Goal: Information Seeking & Learning: Learn about a topic

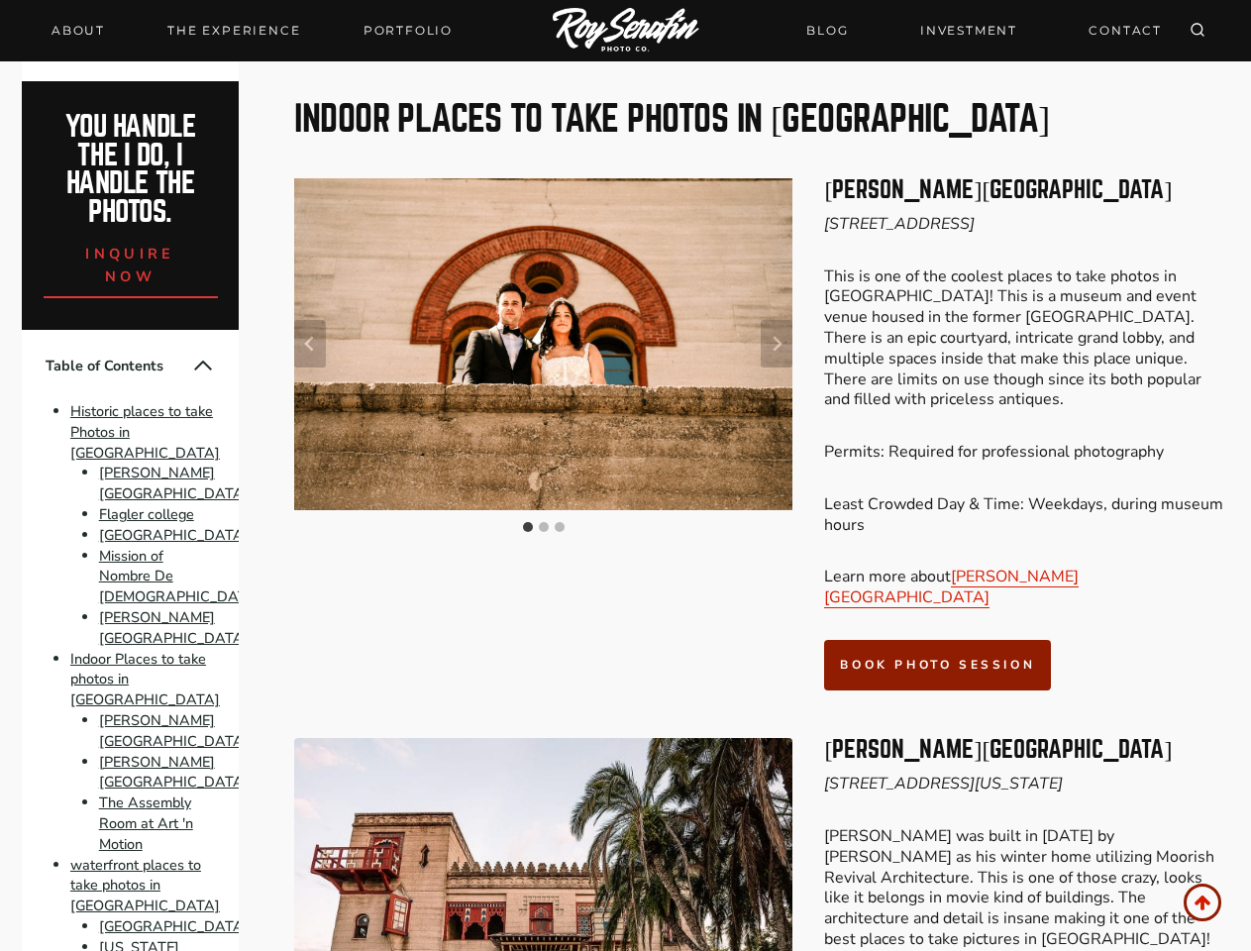
scroll to position [3847, 0]
click at [625, 475] on div at bounding box center [543, 434] width 498 height 513
click at [1197, 31] on icon "Search" at bounding box center [1197, 30] width 16 height 16
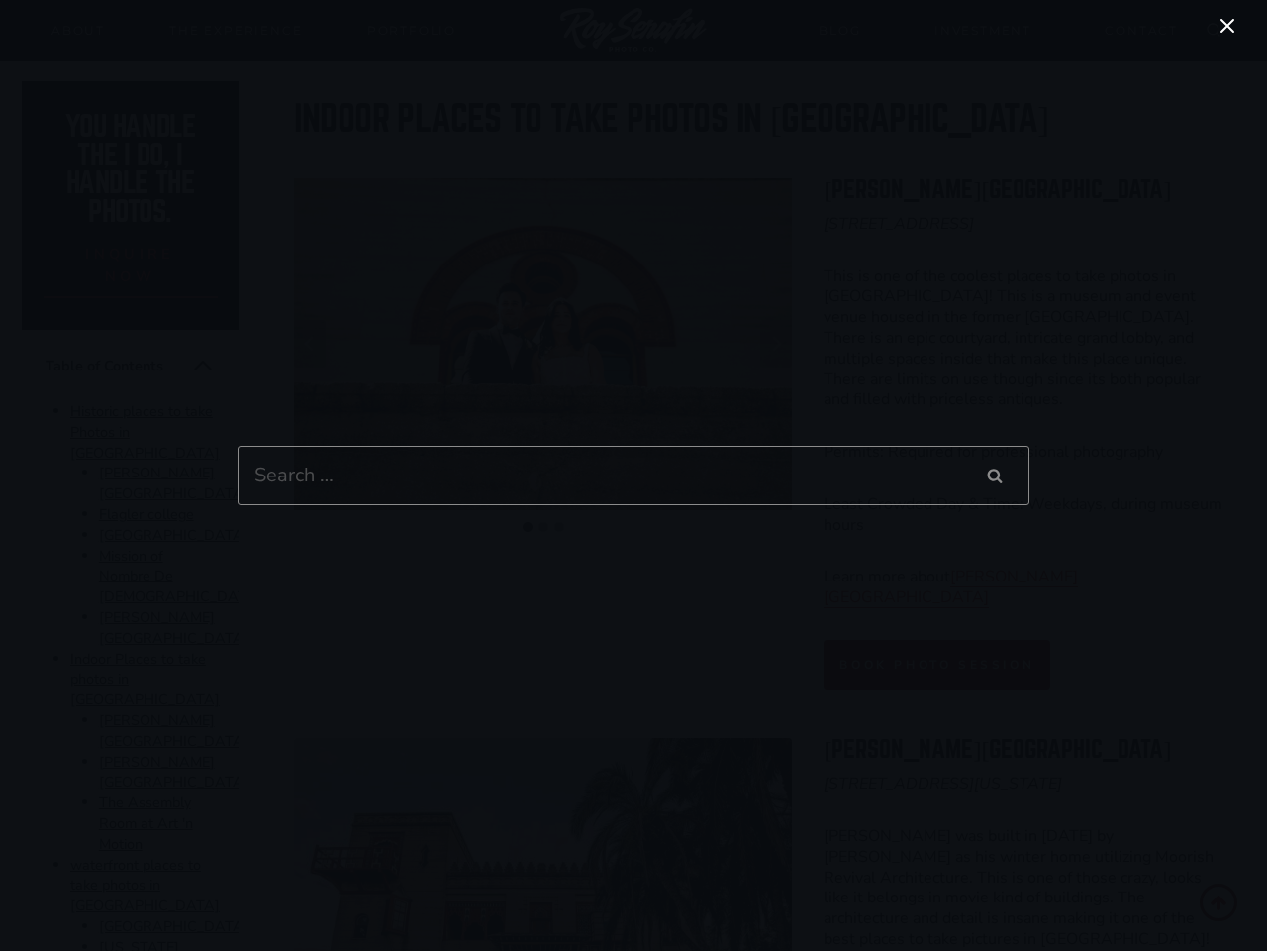
click at [310, 245] on div "Search for: Search Search" at bounding box center [633, 475] width 1267 height 951
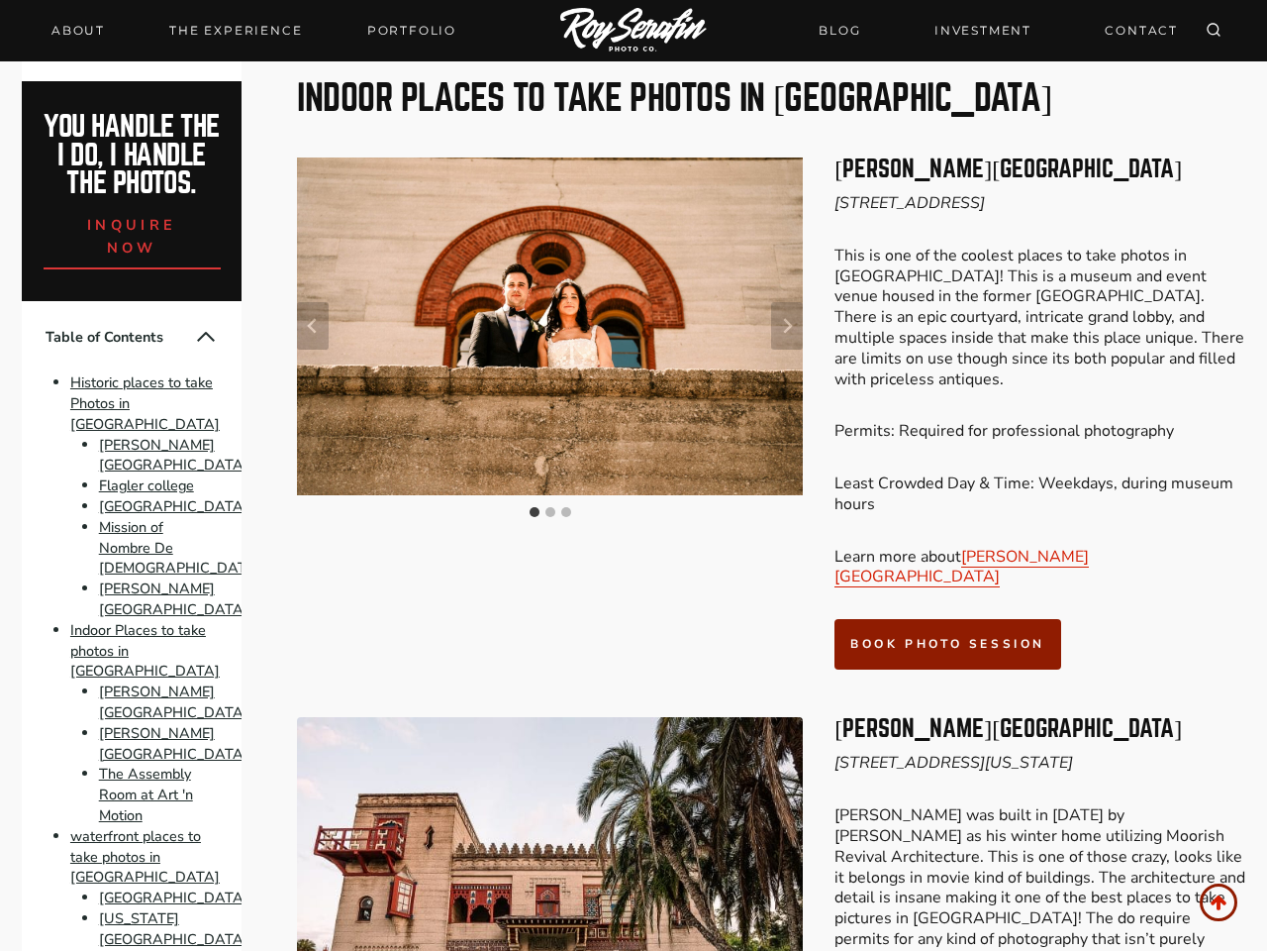
click at [776, 245] on div at bounding box center [633, 475] width 1267 height 951
click at [543, 244] on img "1 of 3" at bounding box center [550, 326] width 506 height 338
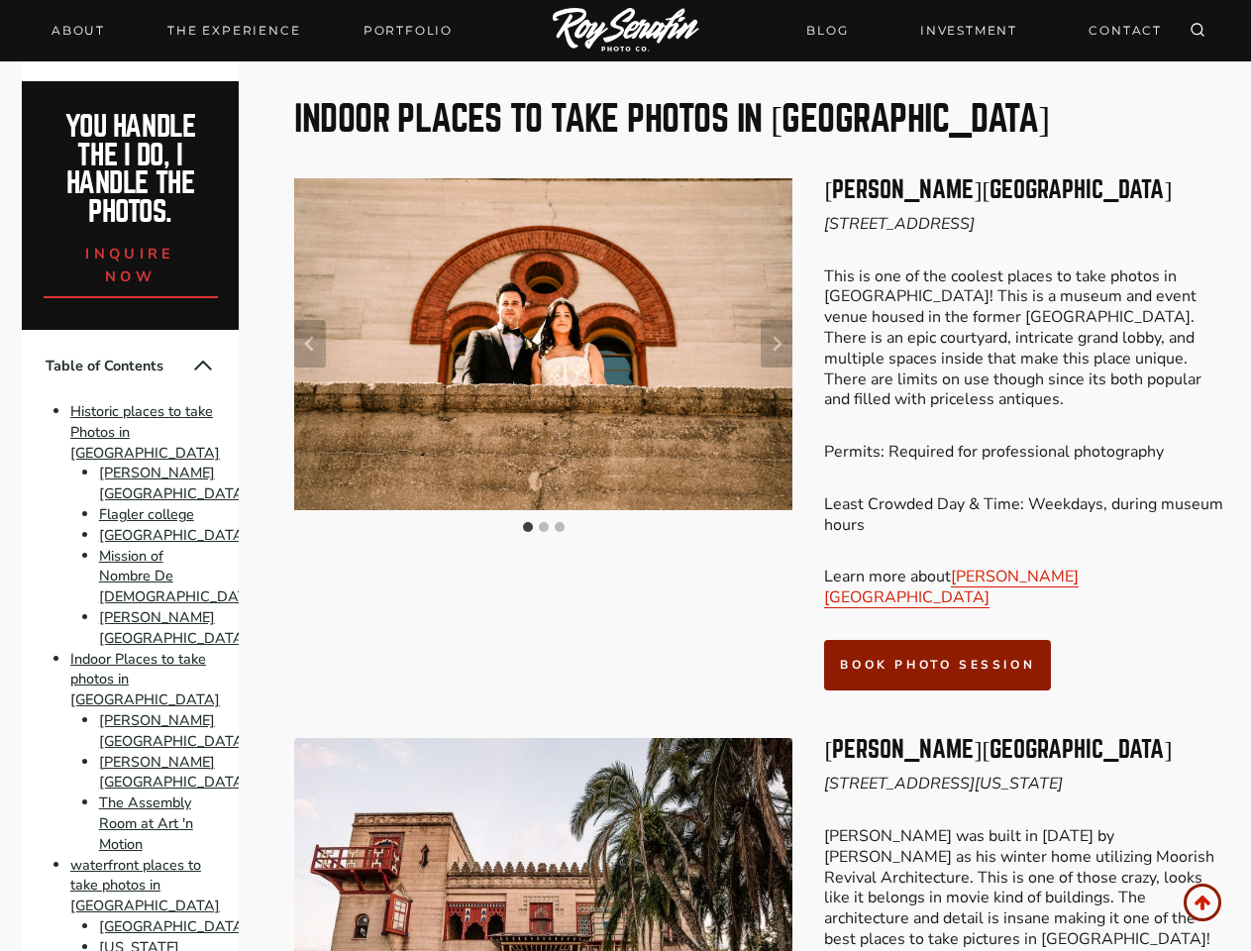
click at [543, 244] on img "1 of 3" at bounding box center [543, 344] width 498 height 332
click at [528, 522] on button "Go to slide 1" at bounding box center [528, 527] width 10 height 10
click at [544, 522] on button "Go to slide 2" at bounding box center [544, 527] width 10 height 10
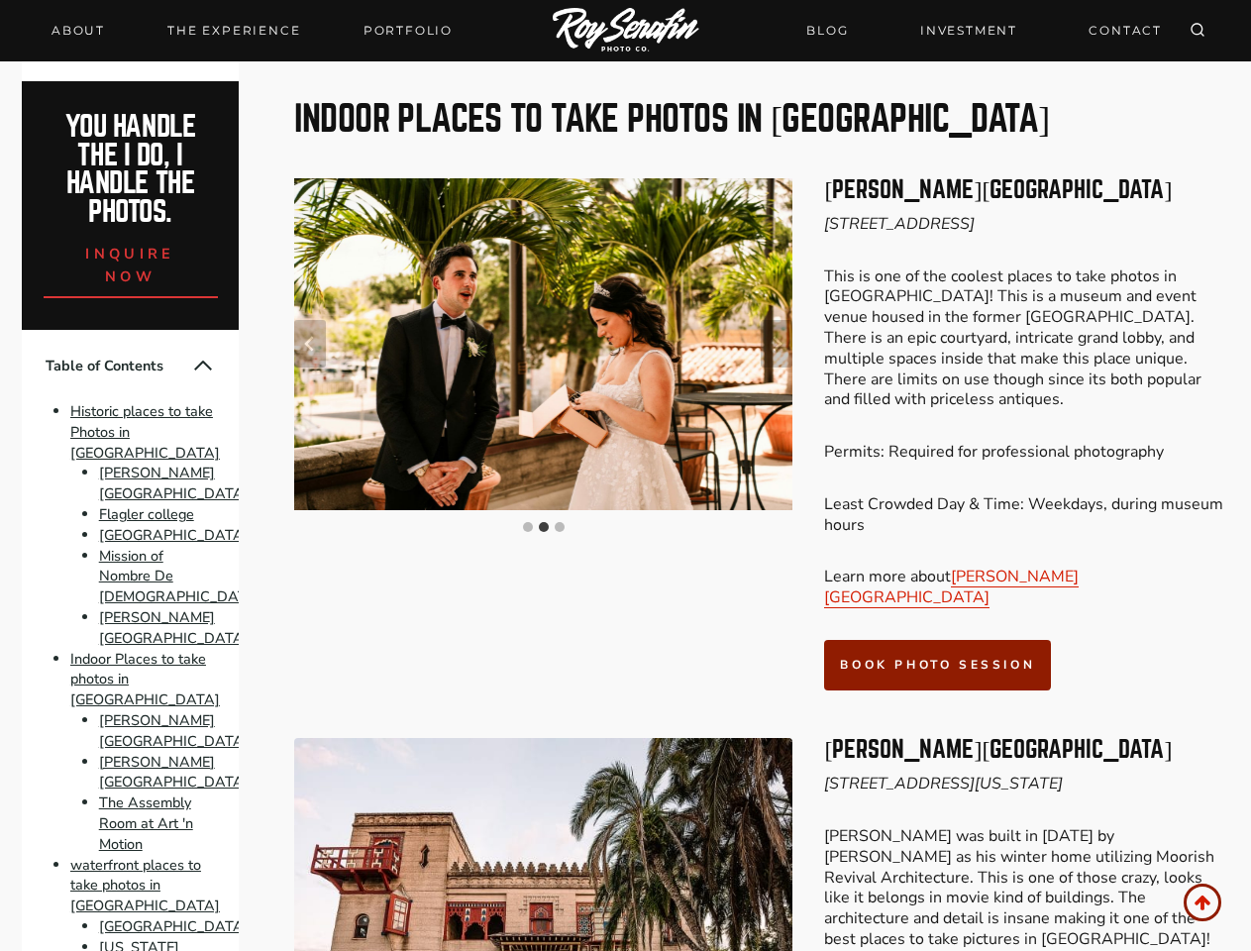
click at [559, 522] on button "Go to slide 3" at bounding box center [560, 527] width 10 height 10
